Goal: Task Accomplishment & Management: Use online tool/utility

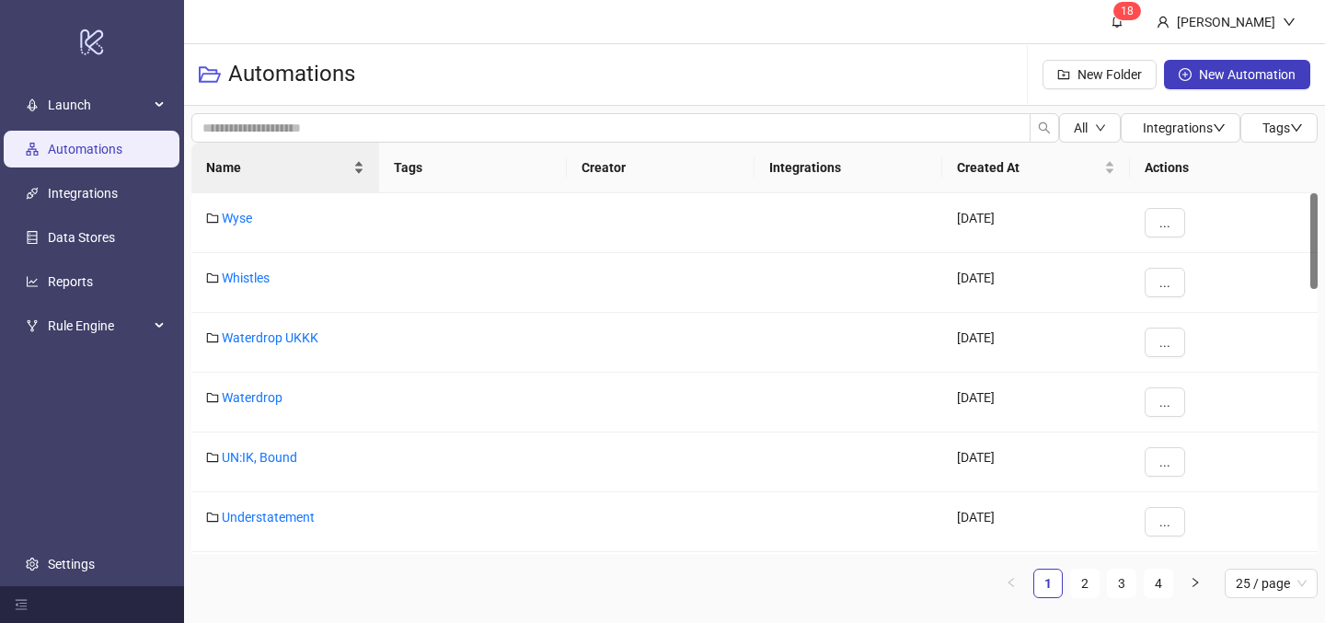
click at [245, 178] on div "Name" at bounding box center [285, 167] width 158 height 20
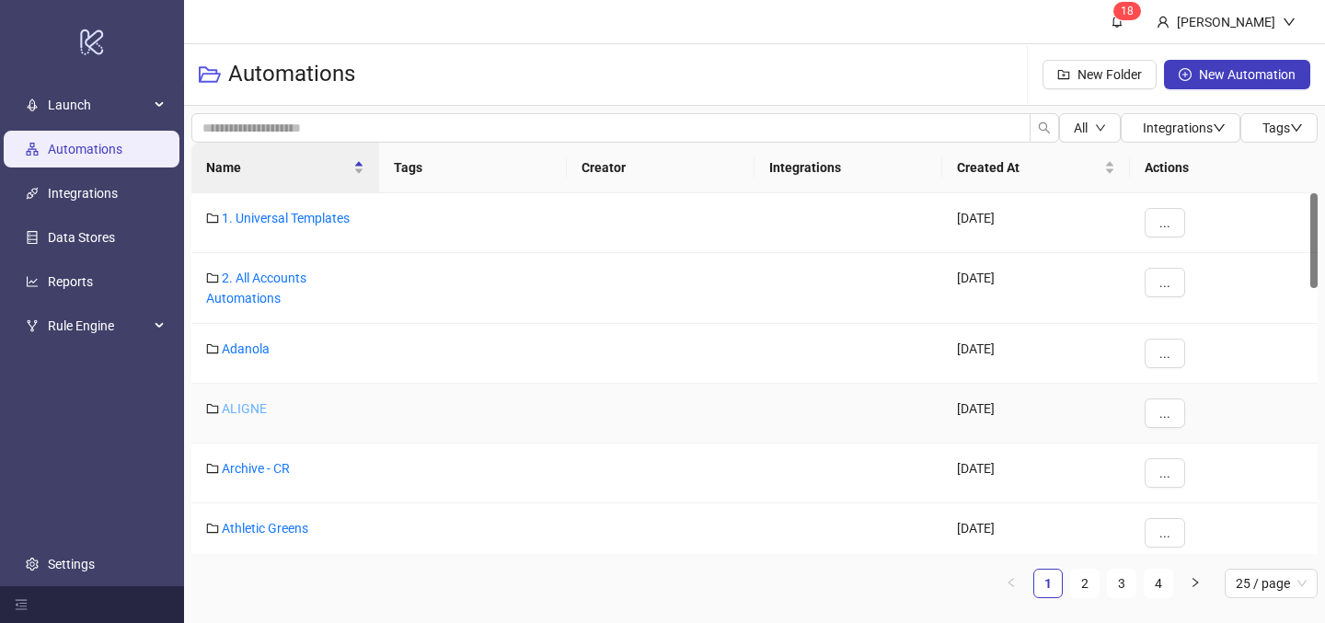
click at [260, 404] on link "ALIGNE" at bounding box center [244, 408] width 45 height 15
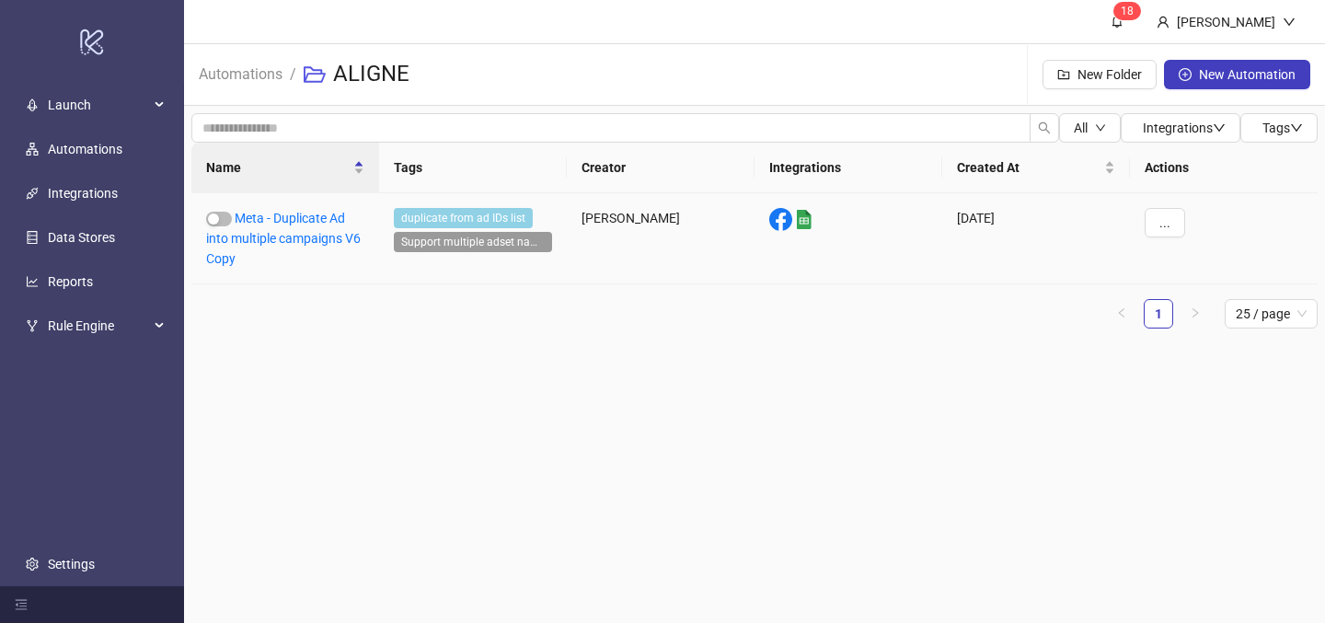
click at [235, 257] on div "Meta - Duplicate Ad into multiple campaigns V6 Copy" at bounding box center [285, 238] width 188 height 91
click at [249, 233] on link "Meta - Duplicate Ad into multiple campaigns V6 Copy" at bounding box center [283, 238] width 155 height 55
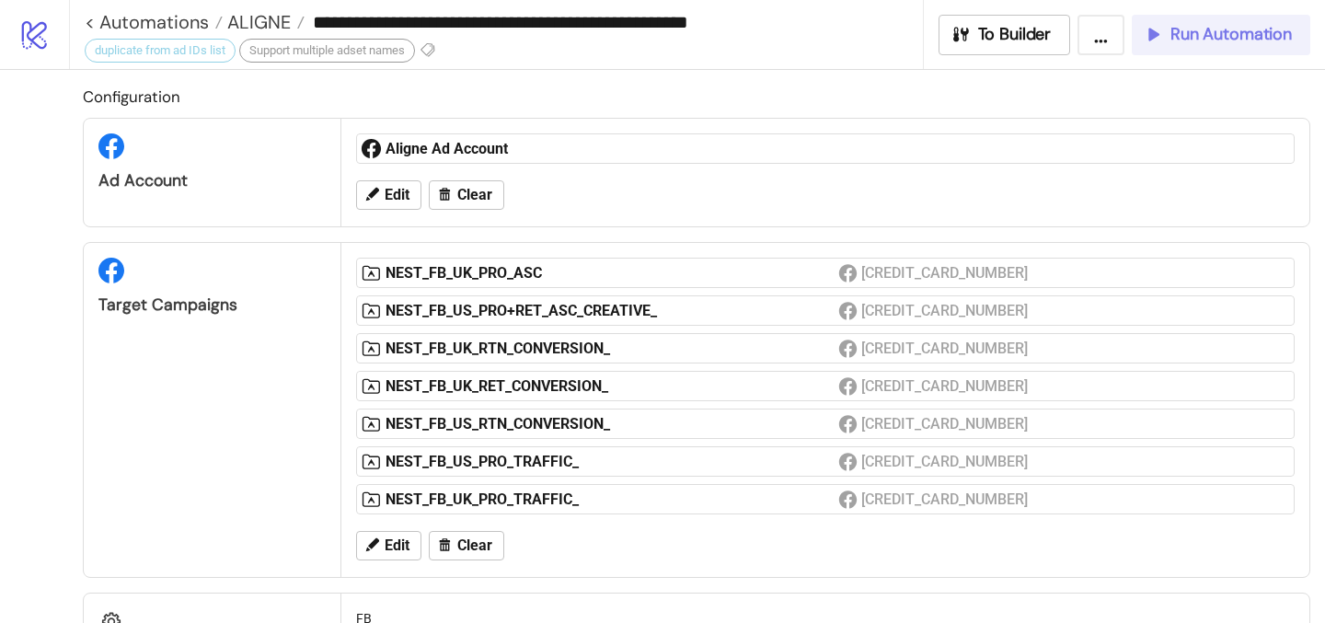
click at [1160, 40] on icon "button" at bounding box center [1153, 34] width 20 height 20
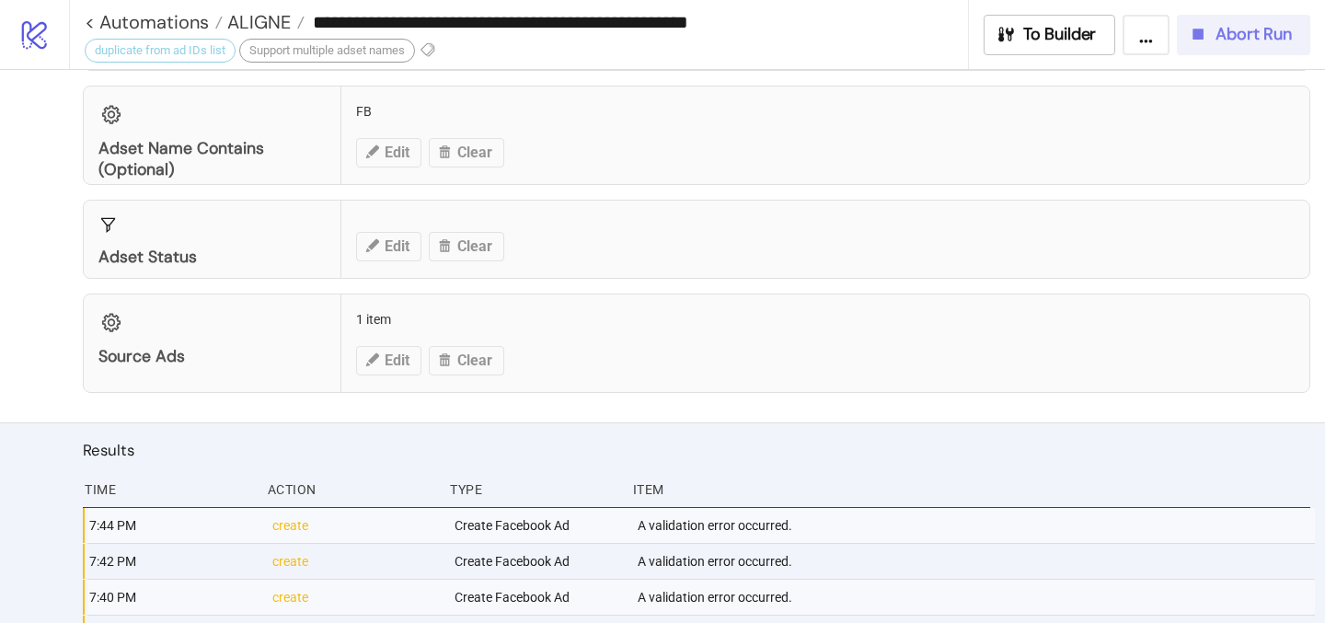
scroll to position [520, 0]
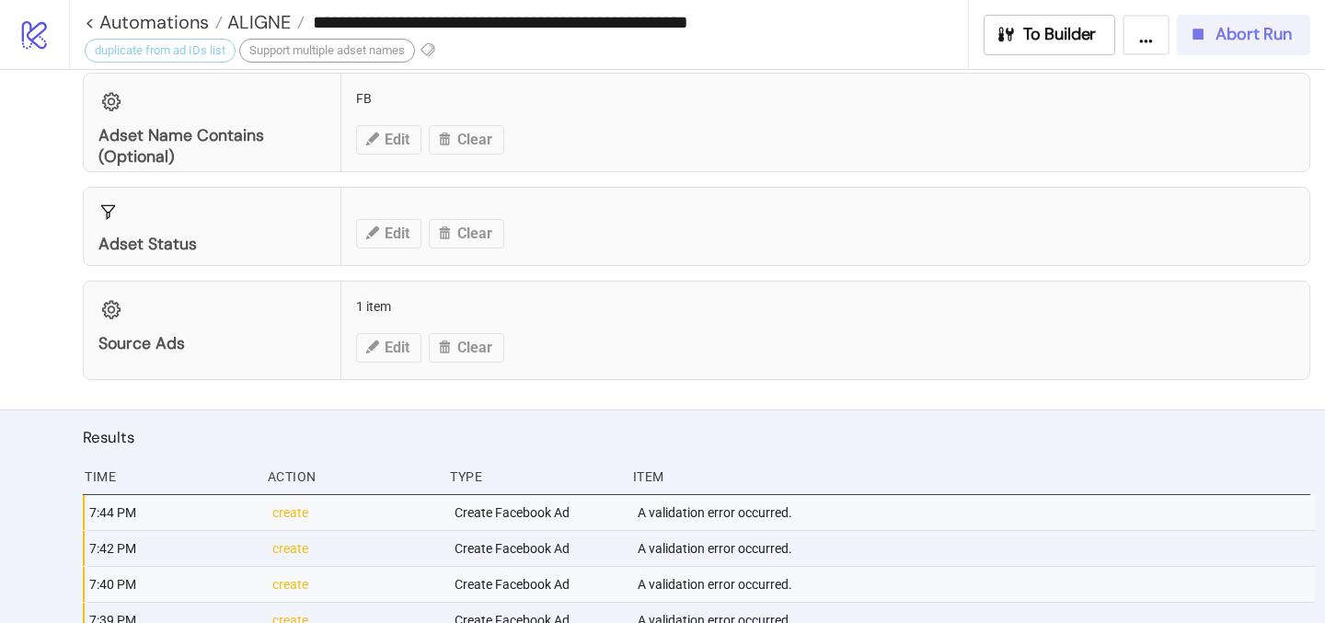
click at [1232, 31] on span "Abort Run" at bounding box center [1254, 34] width 76 height 21
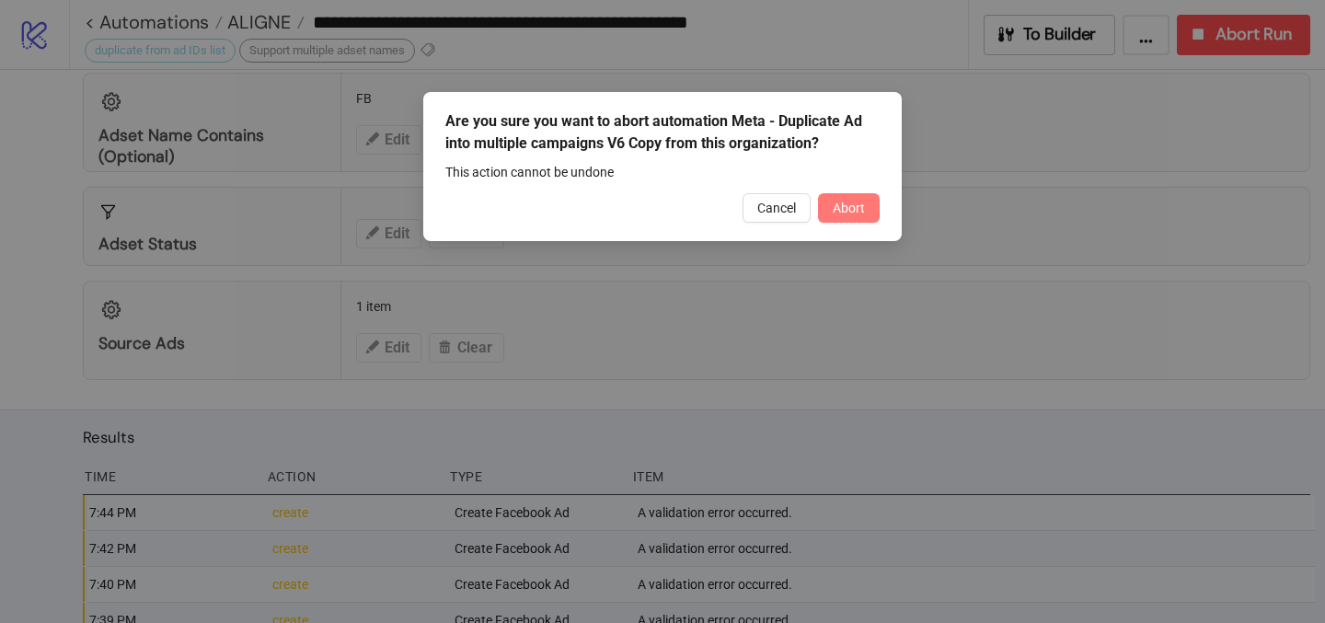
click at [857, 211] on span "Abort" at bounding box center [849, 208] width 32 height 15
